Goal: Information Seeking & Learning: Check status

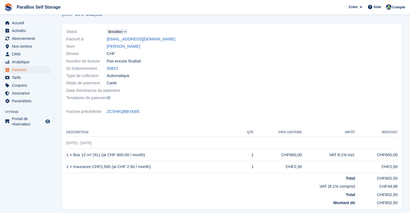
scroll to position [22, 0]
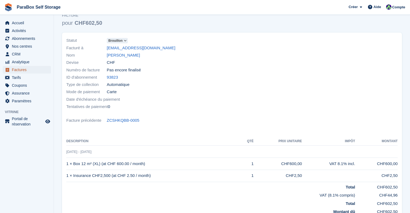
click at [23, 70] on span "Factures" at bounding box center [28, 70] width 32 height 8
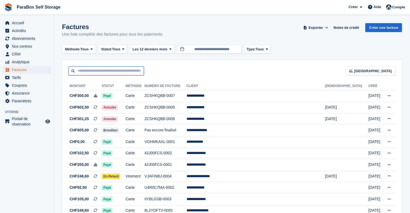
click at [109, 71] on input "text" at bounding box center [105, 71] width 75 height 9
type input "******"
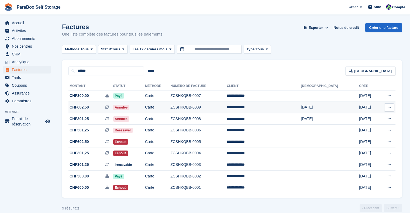
click at [145, 108] on td "Annulée" at bounding box center [129, 108] width 32 height 12
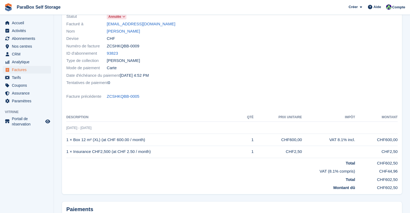
scroll to position [54, 0]
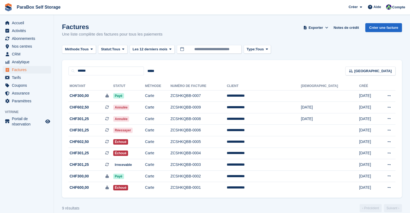
click at [17, 162] on aside "Accueil Activités Abonnements Abonnements Abonnements Contrats Augmentation des…" at bounding box center [27, 108] width 54 height 186
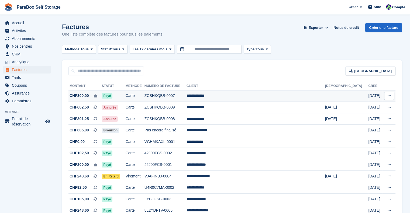
click at [236, 94] on td "**********" at bounding box center [256, 96] width 139 height 12
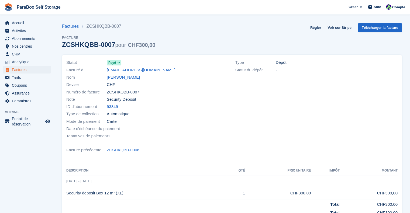
drag, startPoint x: 169, startPoint y: 71, endPoint x: 105, endPoint y: 72, distance: 64.4
click at [105, 72] on div "Facturé à [EMAIL_ADDRESS][DOMAIN_NAME]" at bounding box center [147, 69] width 163 height 7
copy div "Facturé à [EMAIL_ADDRESS][DOMAIN_NAME]"
